Goal: Navigation & Orientation: Find specific page/section

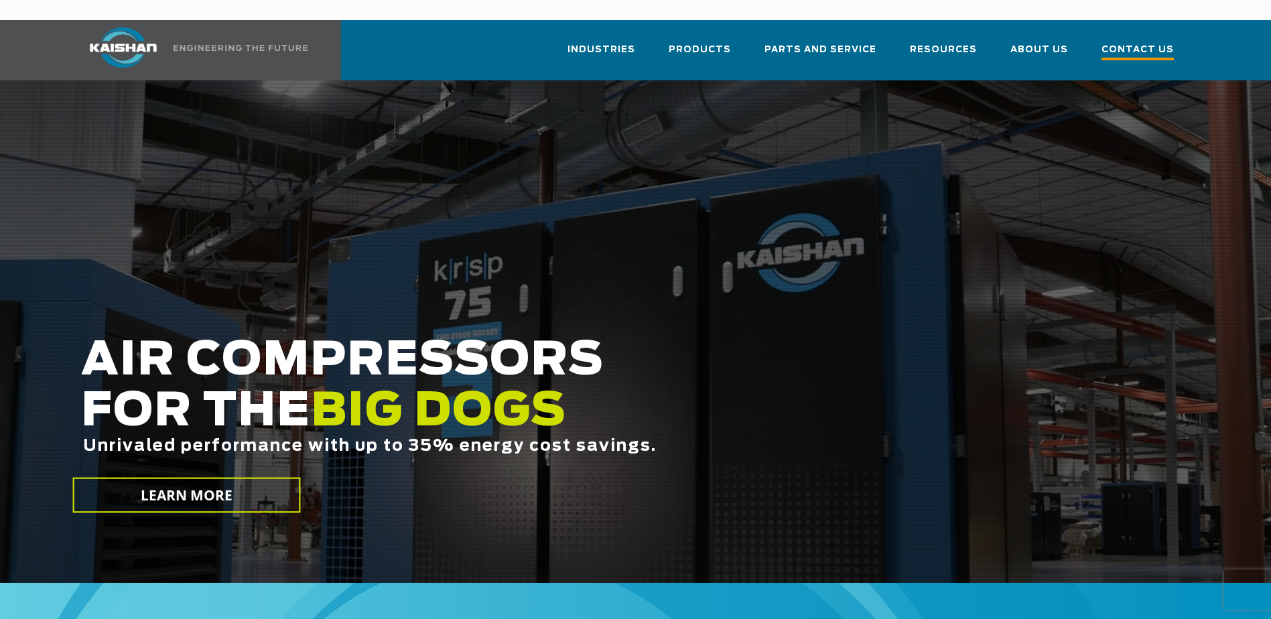
click at [1128, 42] on span "Contact Us" at bounding box center [1138, 51] width 72 height 18
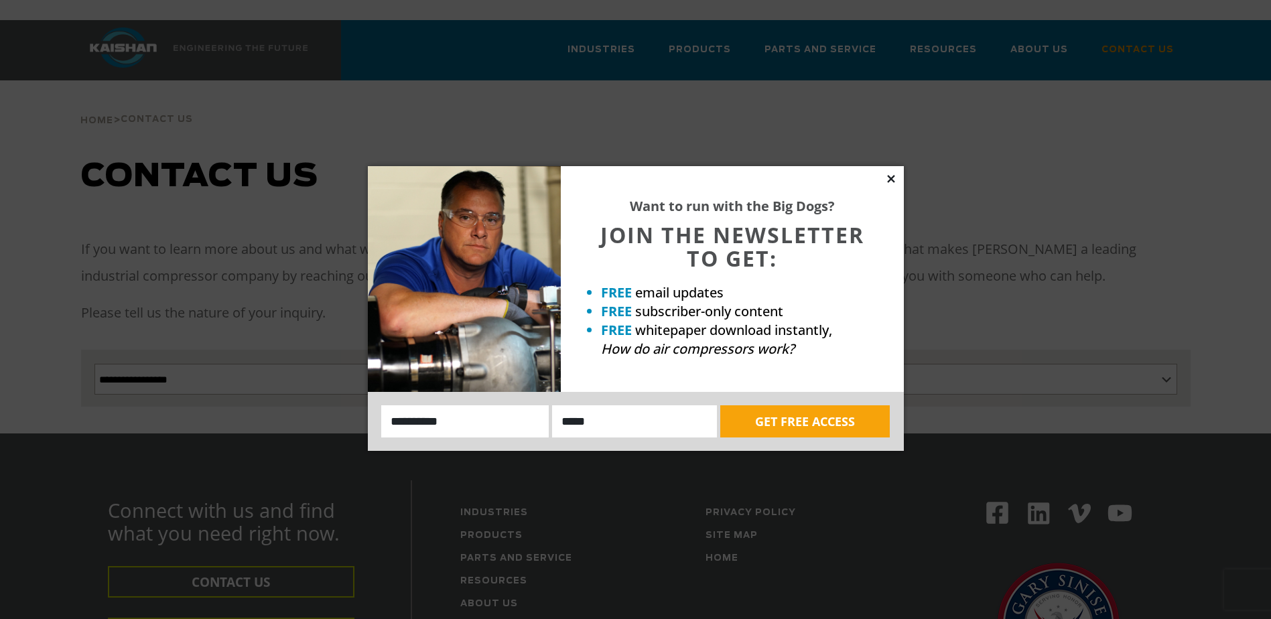
click at [892, 177] on icon at bounding box center [890, 178] width 7 height 7
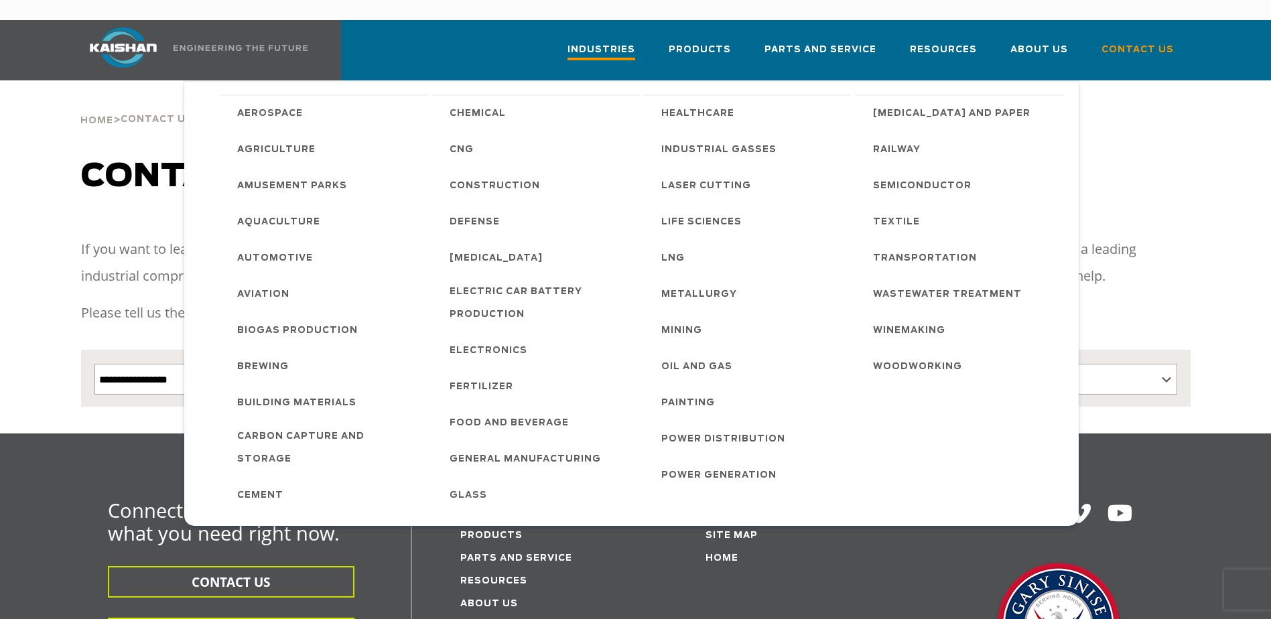
click at [628, 42] on span "Industries" at bounding box center [602, 51] width 68 height 18
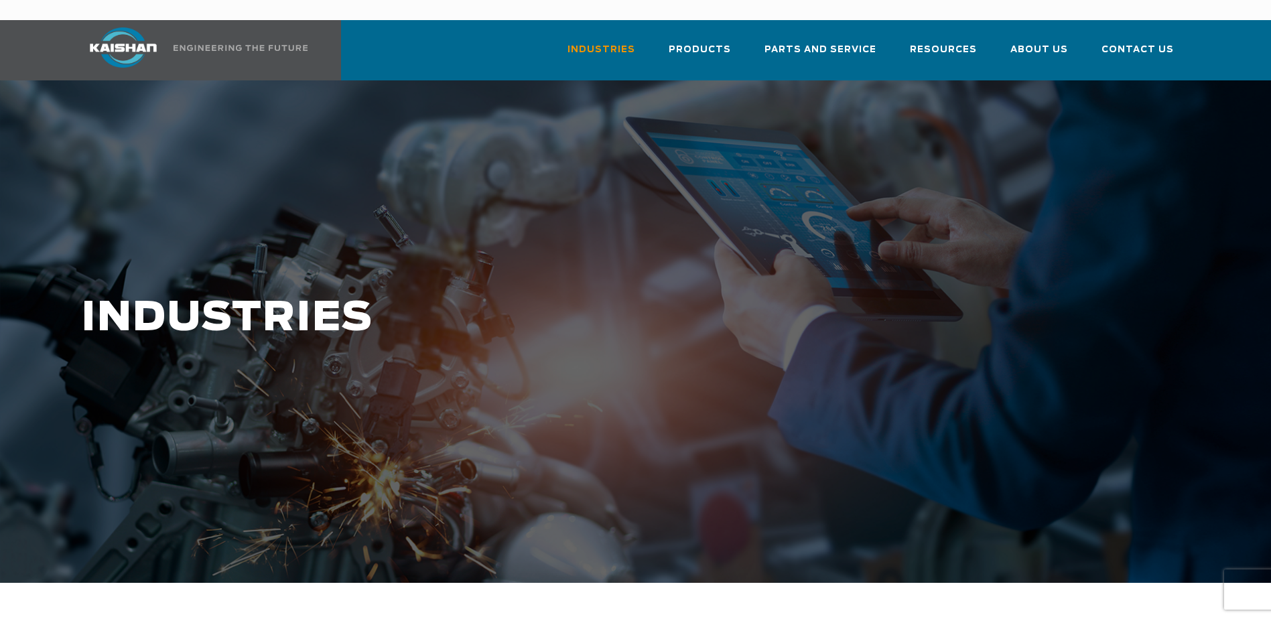
click at [449, 130] on div at bounding box center [635, 331] width 1271 height 503
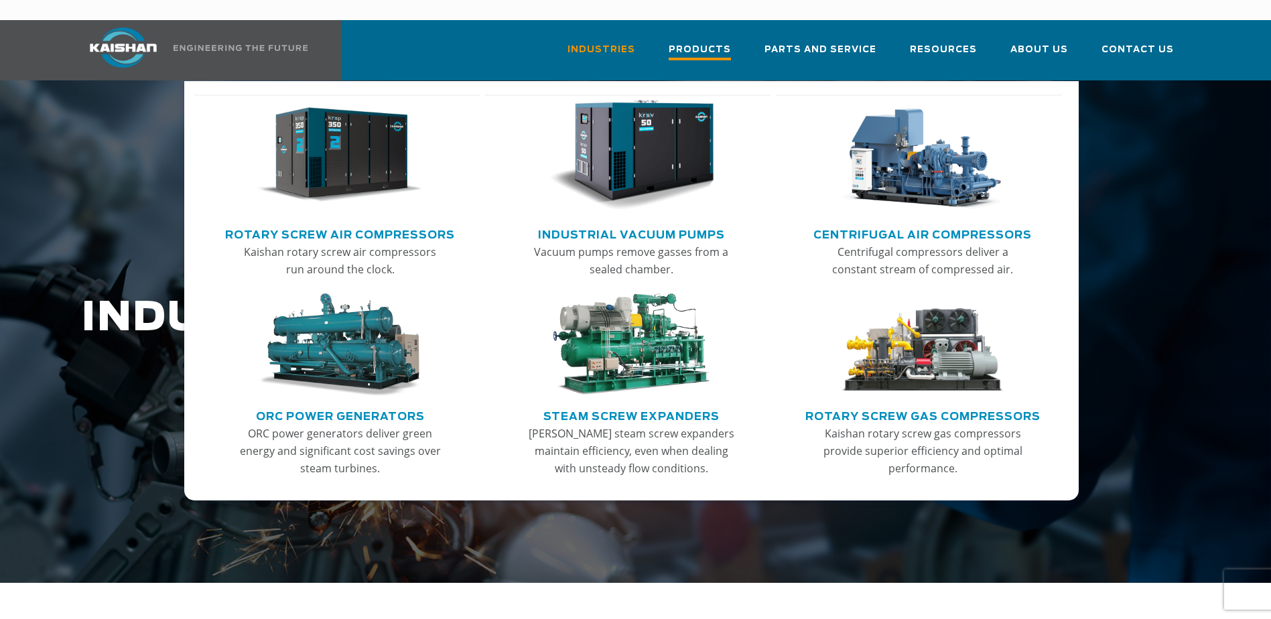
click at [701, 42] on span "Products" at bounding box center [700, 51] width 62 height 18
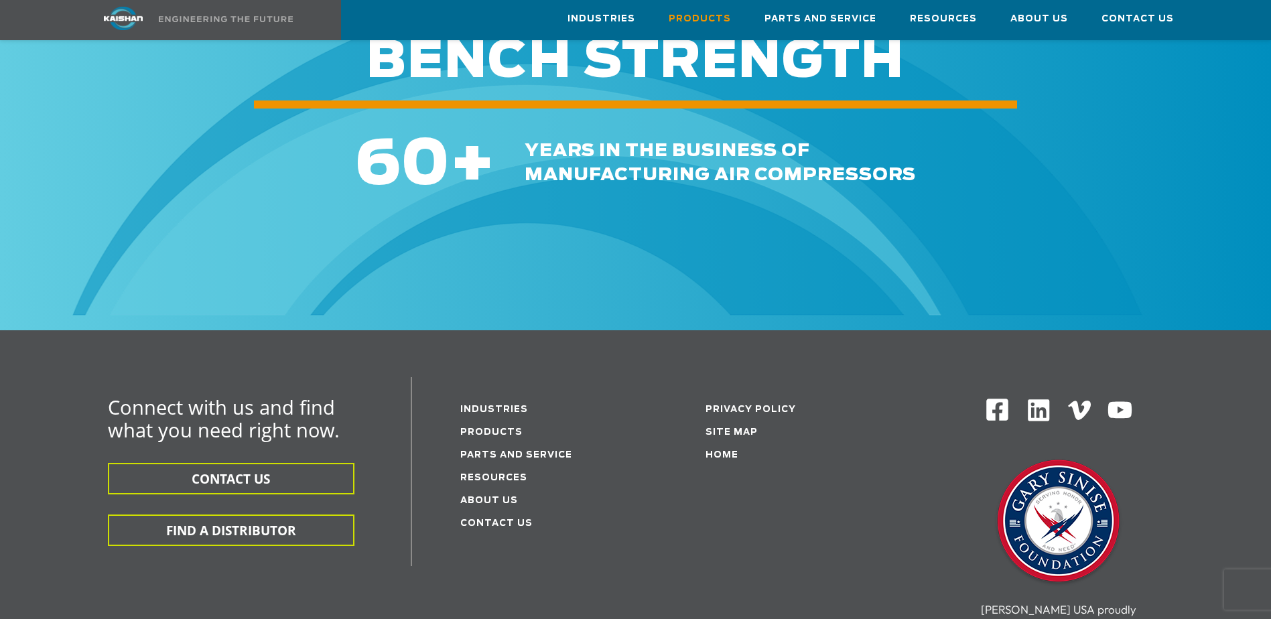
scroll to position [2010, 0]
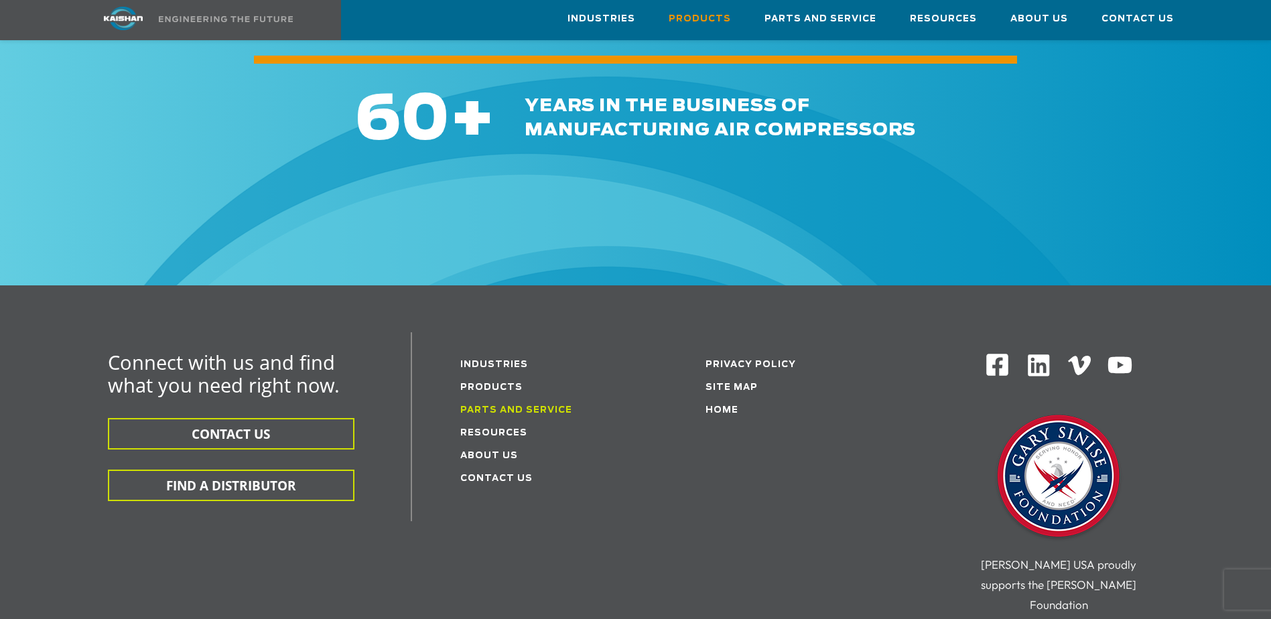
click at [477, 406] on link "Parts and service" at bounding box center [516, 410] width 112 height 9
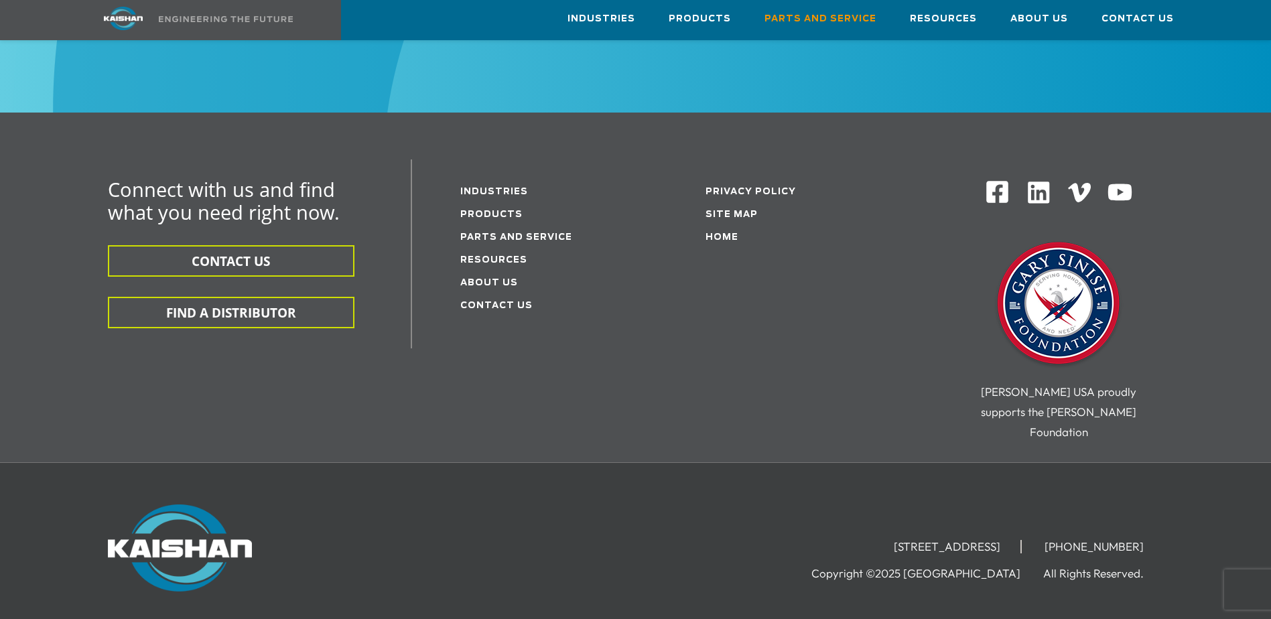
scroll to position [1678, 0]
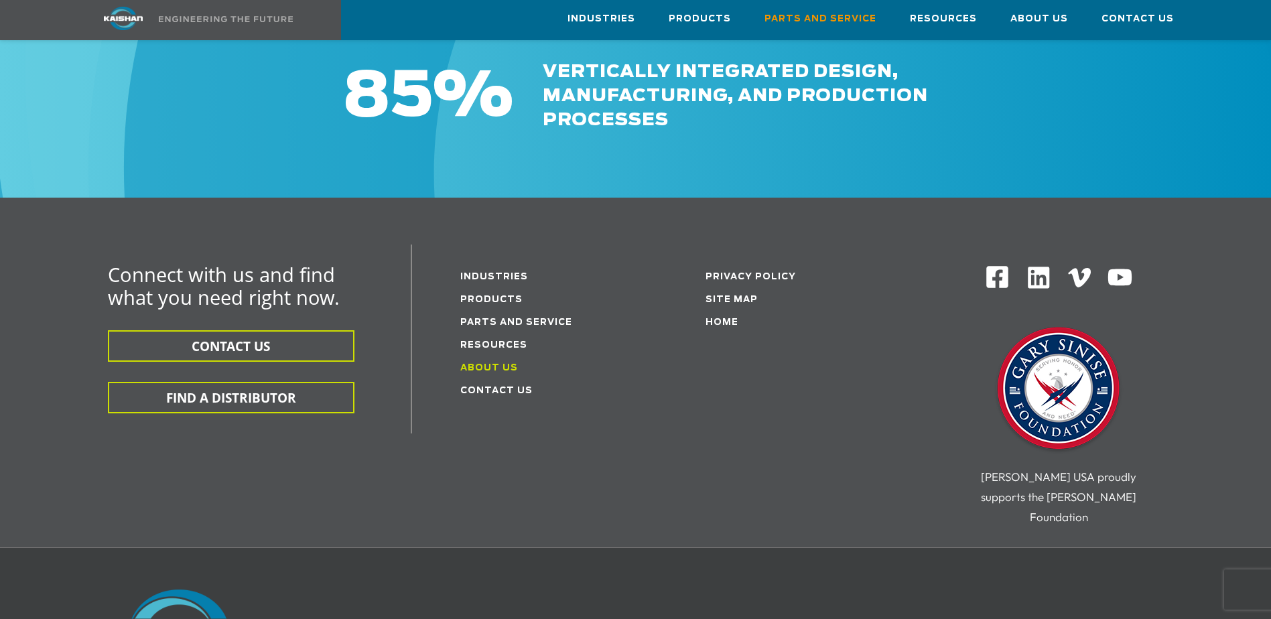
click at [487, 364] on link "About Us" at bounding box center [489, 368] width 58 height 9
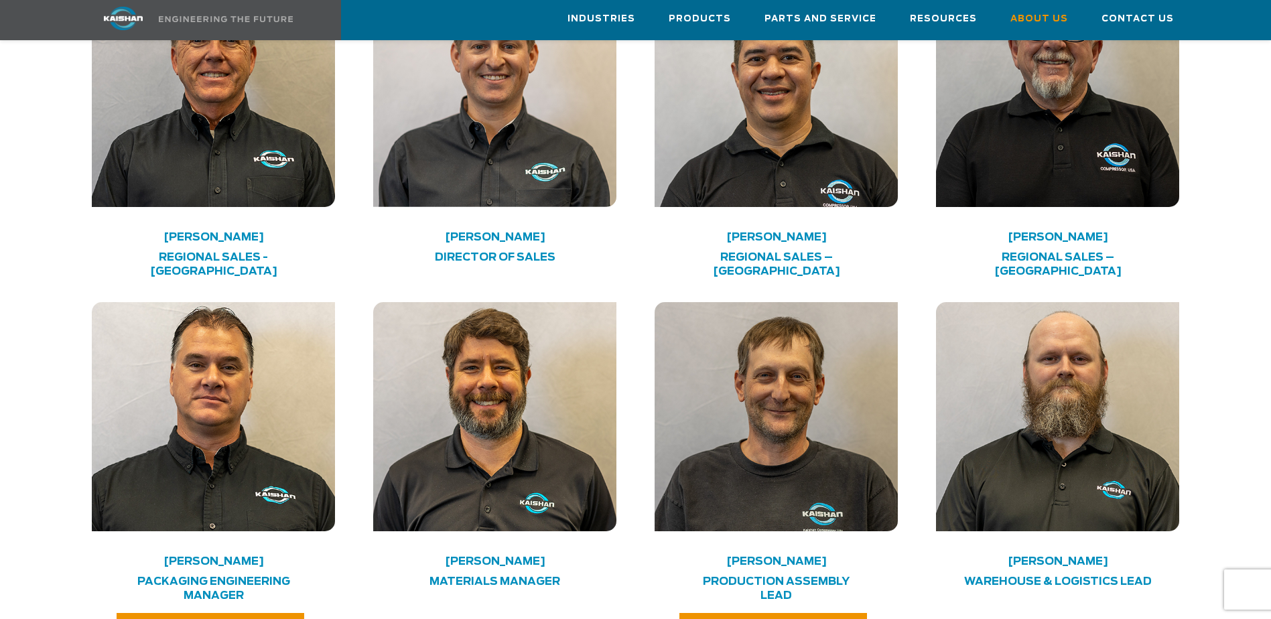
scroll to position [2681, 0]
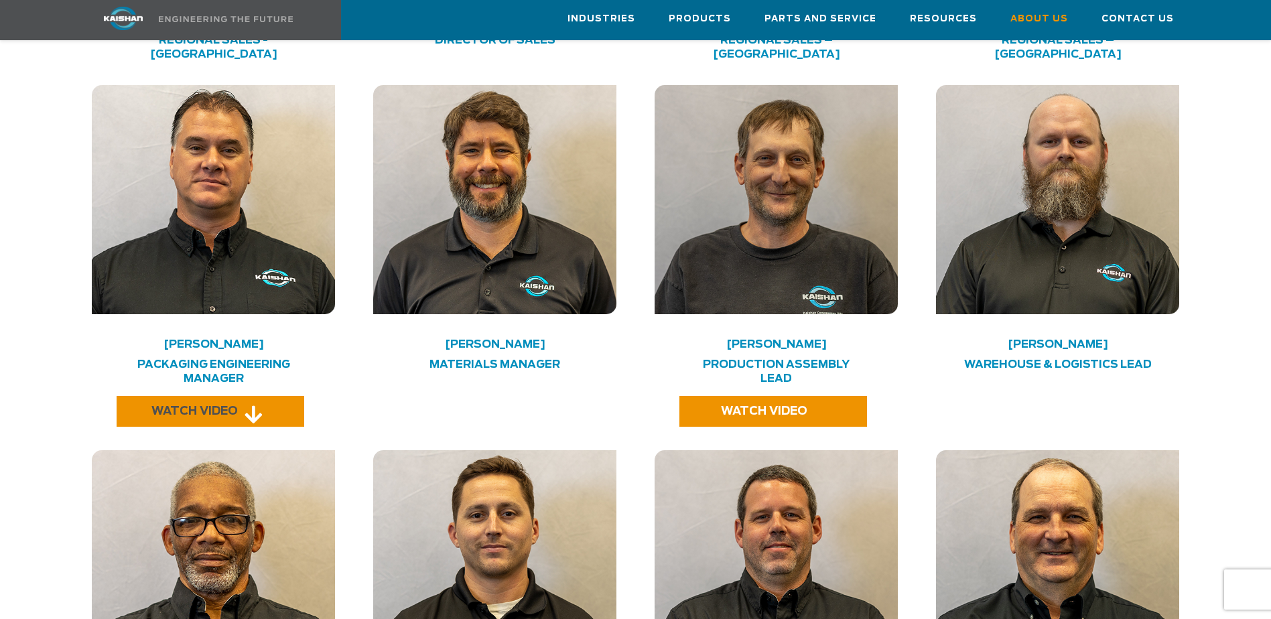
click at [181, 406] on span "WATCH VIDEO" at bounding box center [194, 411] width 86 height 11
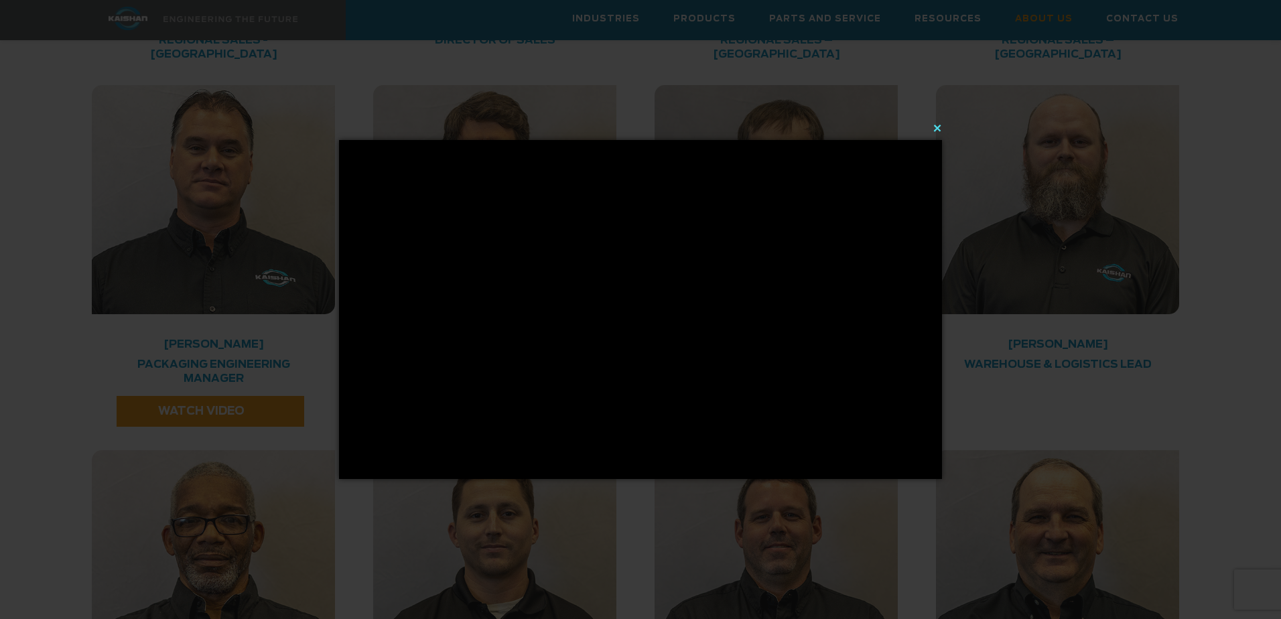
click at [940, 127] on button "×" at bounding box center [644, 127] width 603 height 29
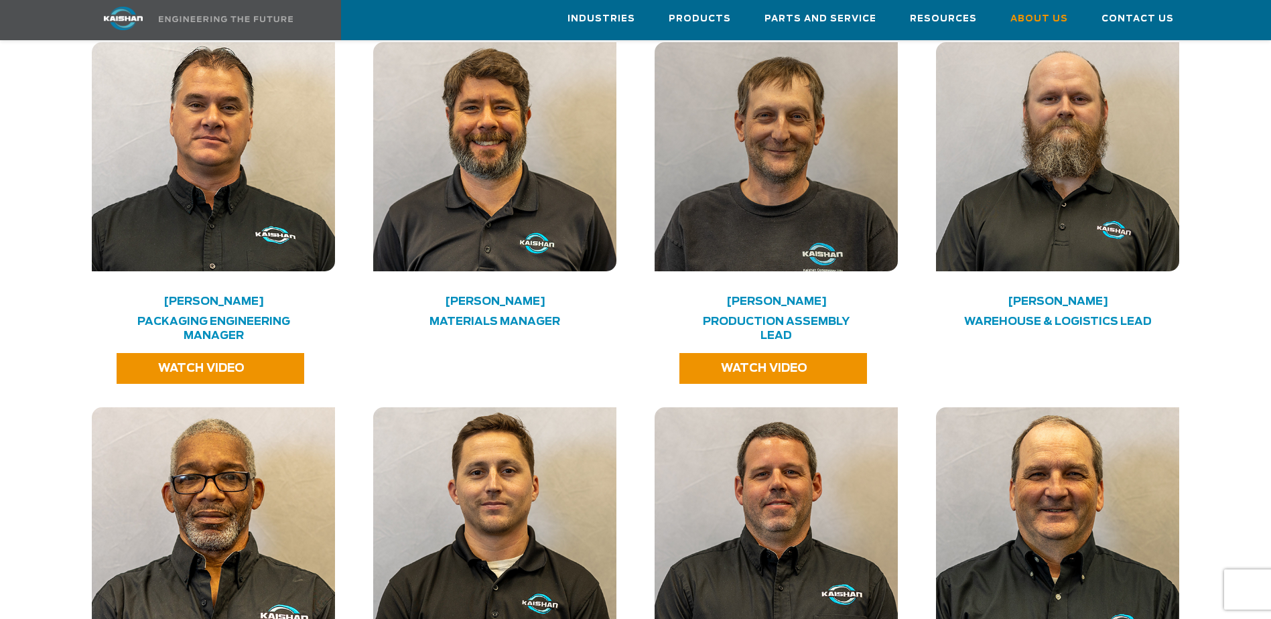
scroll to position [2748, 0]
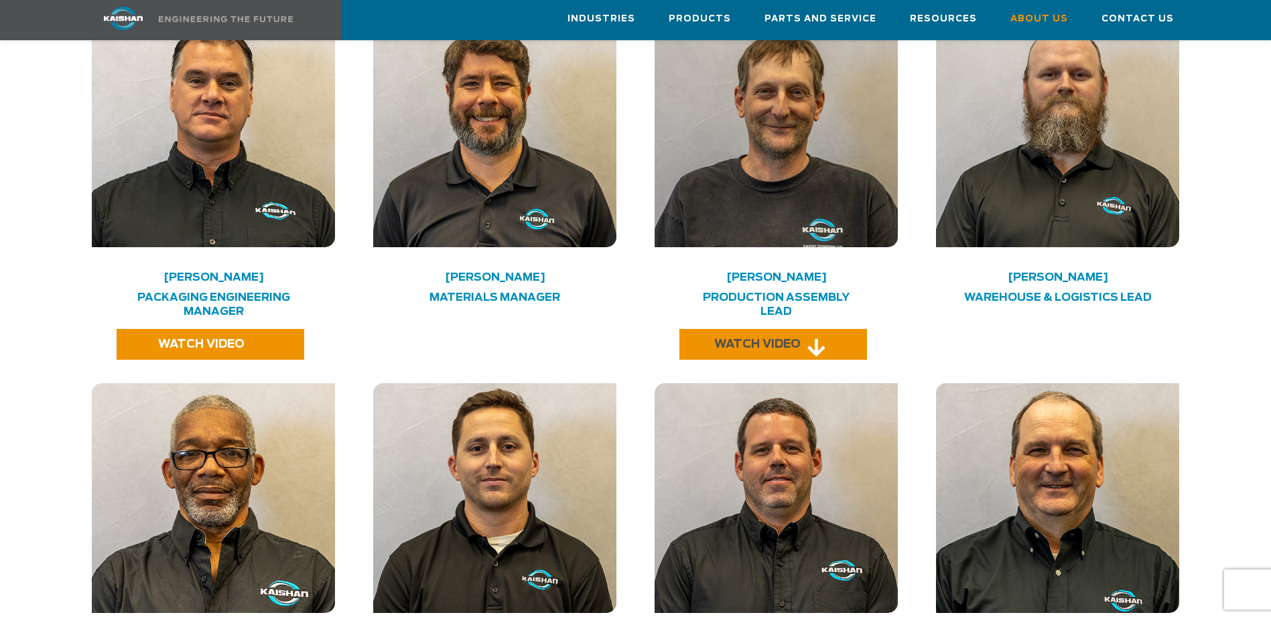
click at [747, 339] on span "WATCH VIDEO" at bounding box center [757, 344] width 86 height 11
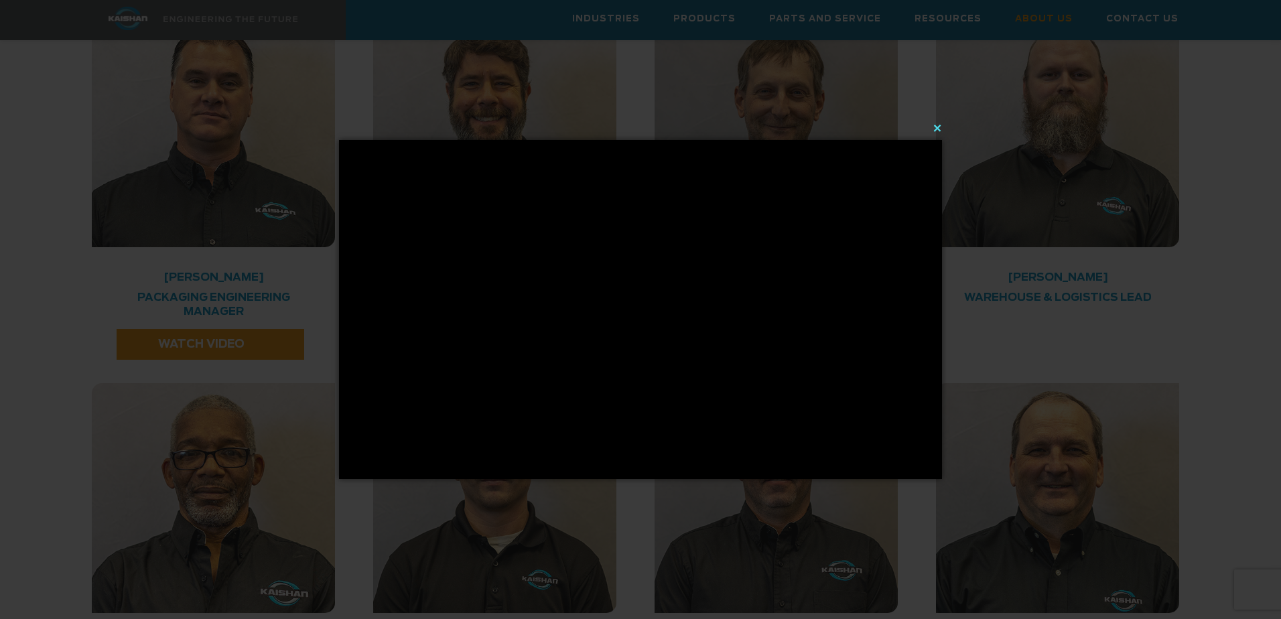
click at [938, 128] on button "×" at bounding box center [644, 127] width 603 height 29
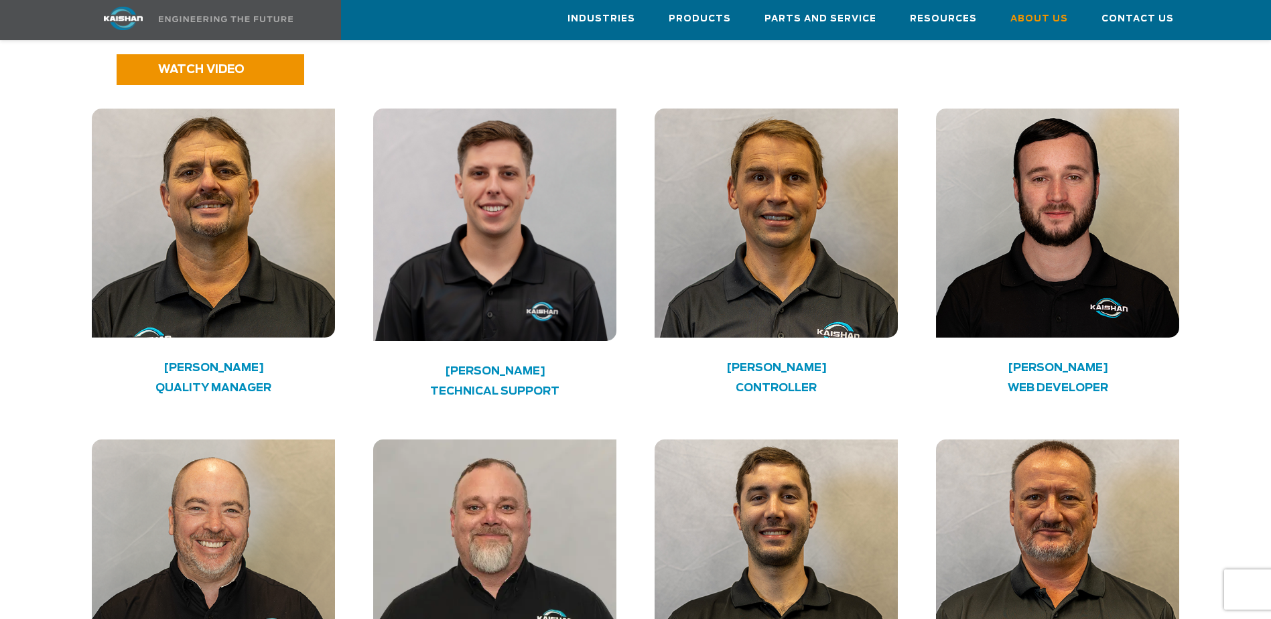
scroll to position [3418, 0]
